Goal: Information Seeking & Learning: Learn about a topic

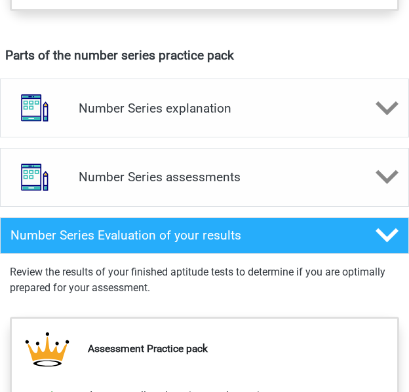
scroll to position [738, 0]
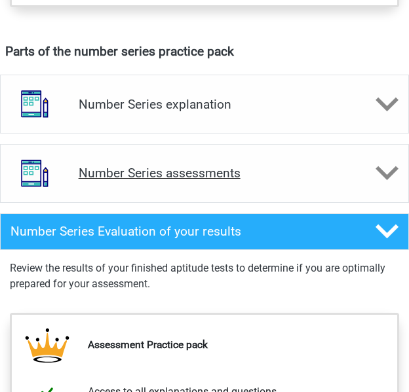
click at [373, 162] on div at bounding box center [374, 173] width 68 height 23
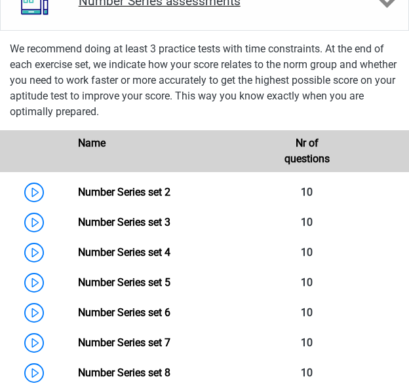
scroll to position [911, 0]
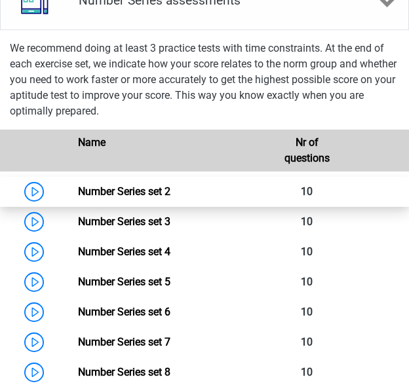
click at [78, 188] on link "Number Series set 2" at bounding box center [124, 191] width 92 height 12
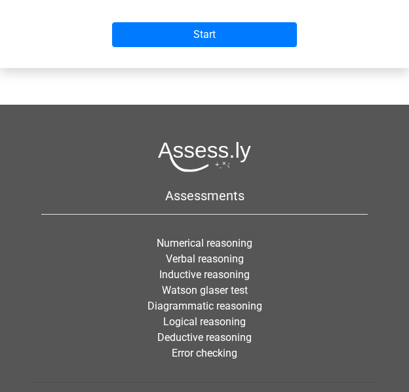
scroll to position [528, 0]
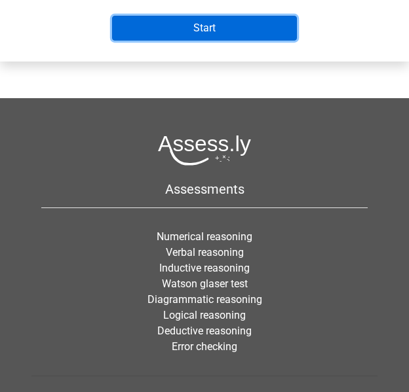
click at [180, 27] on input "Start" at bounding box center [204, 28] width 185 height 25
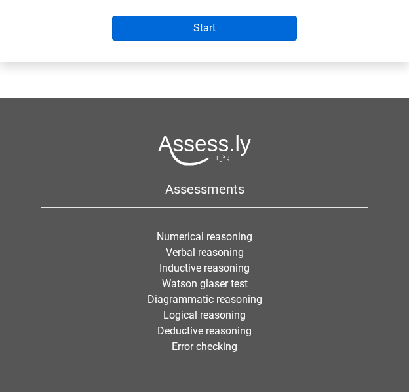
scroll to position [302, 0]
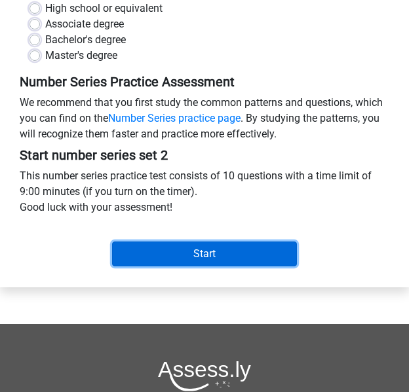
click at [208, 247] on input "Start" at bounding box center [204, 254] width 185 height 25
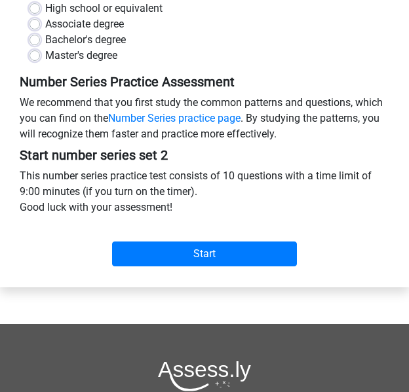
click at [40, 7] on div "High school or equivalent" at bounding box center [204, 9] width 350 height 16
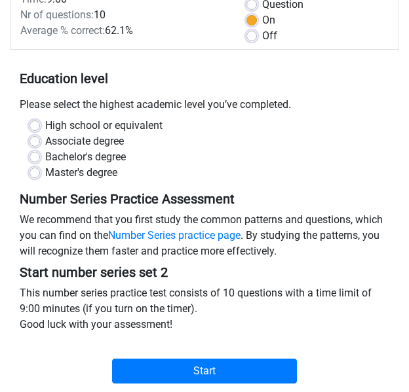
scroll to position [179, 0]
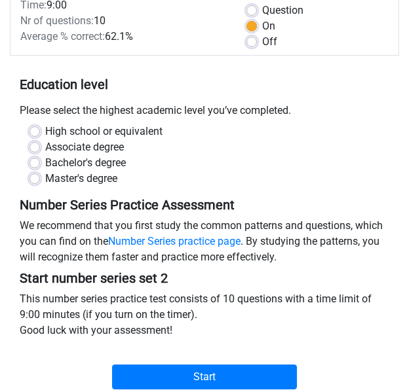
click at [45, 166] on label "Bachelor's degree" at bounding box center [85, 163] width 81 height 16
click at [36, 166] on input "Bachelor's degree" at bounding box center [34, 161] width 10 height 13
radio input "true"
click at [191, 364] on div "Start" at bounding box center [204, 369] width 389 height 41
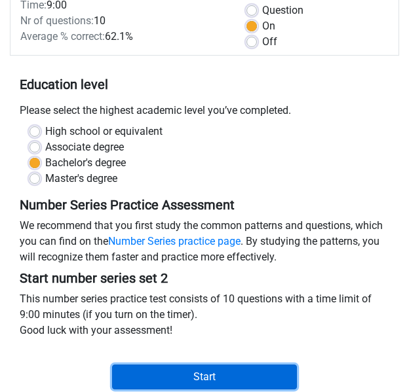
click at [206, 377] on input "Start" at bounding box center [204, 377] width 185 height 25
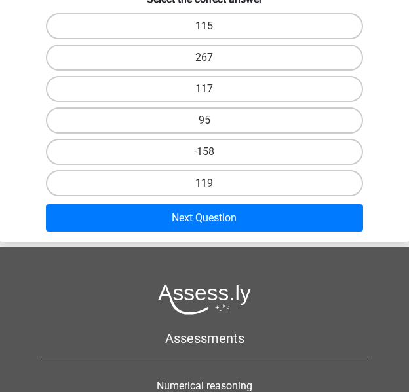
scroll to position [215, 0]
